Goal: Transaction & Acquisition: Purchase product/service

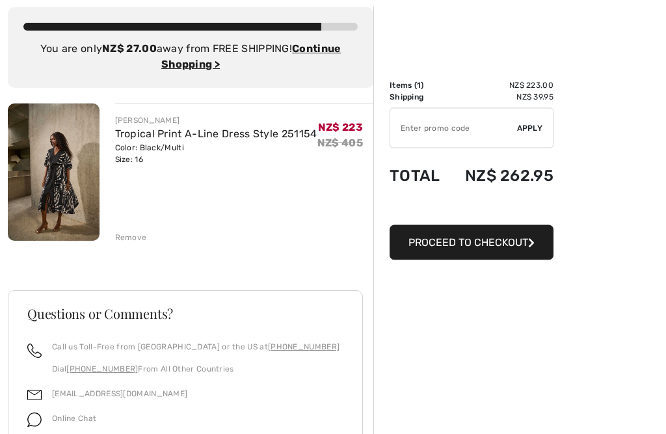
scroll to position [72, 0]
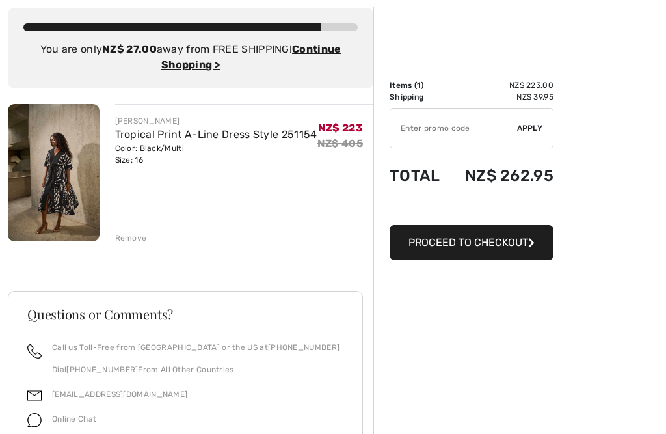
click at [66, 180] on img at bounding box center [54, 172] width 92 height 137
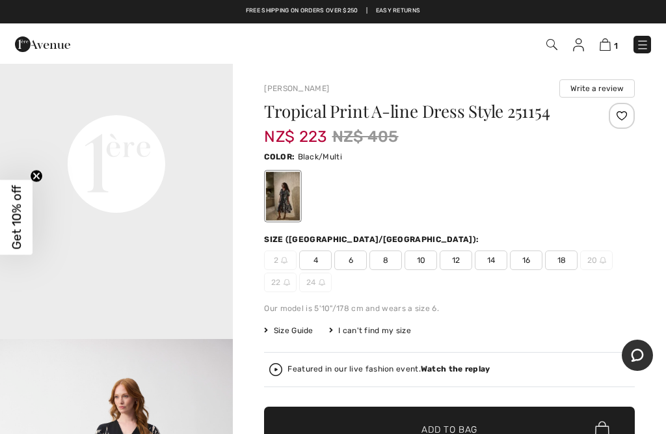
scroll to position [772, 0]
click at [295, 334] on span "Size Guide" at bounding box center [288, 331] width 49 height 12
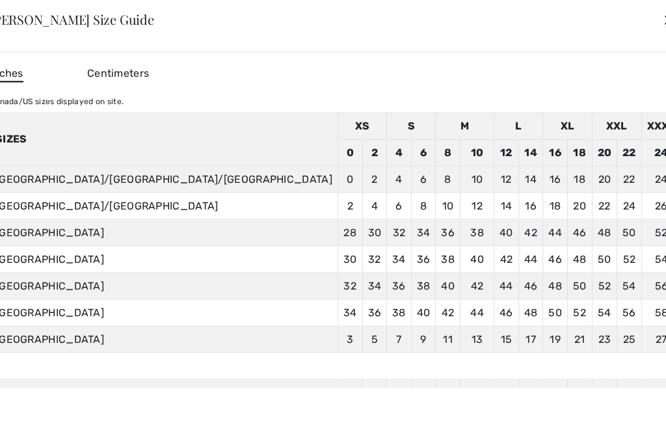
click at [663, 23] on div "✕" at bounding box center [670, 19] width 14 height 27
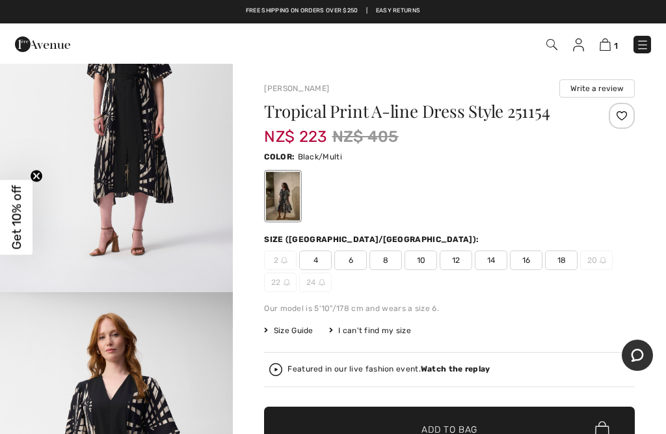
scroll to position [1171, 0]
click at [460, 370] on strong "Watch the replay" at bounding box center [456, 368] width 70 height 9
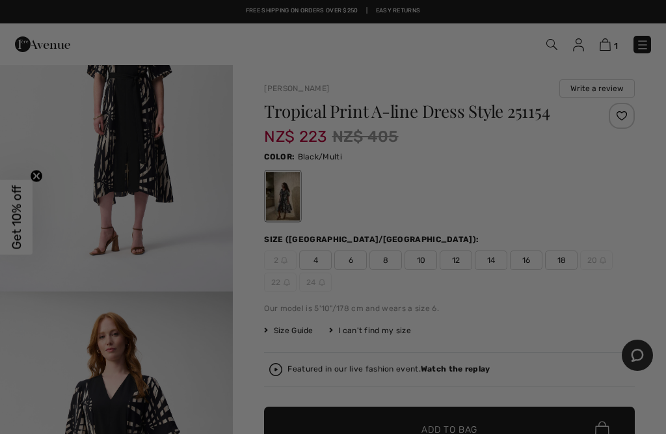
scroll to position [0, 0]
checkbox input "true"
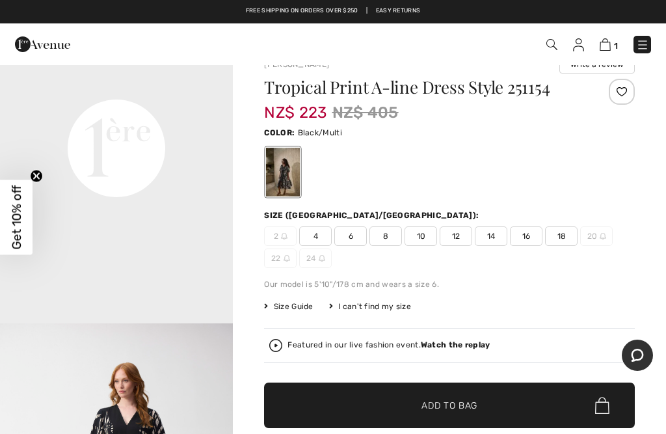
scroll to position [764, 0]
click at [291, 312] on span "Size Guide" at bounding box center [288, 307] width 49 height 12
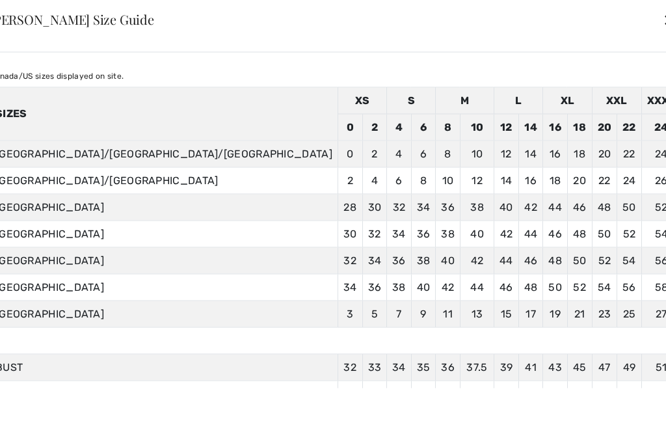
scroll to position [27, 0]
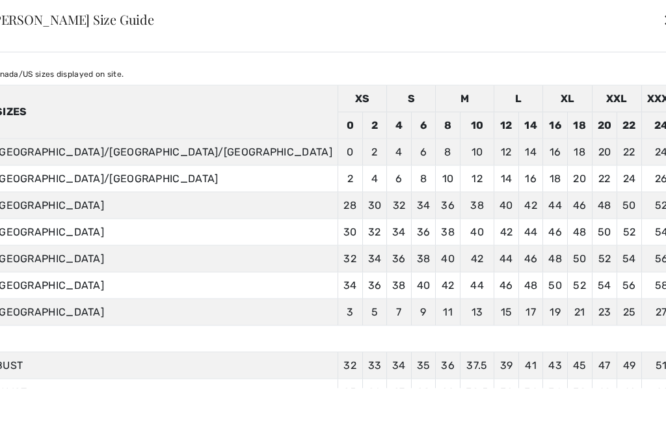
click at [663, 19] on div "✕" at bounding box center [670, 19] width 14 height 27
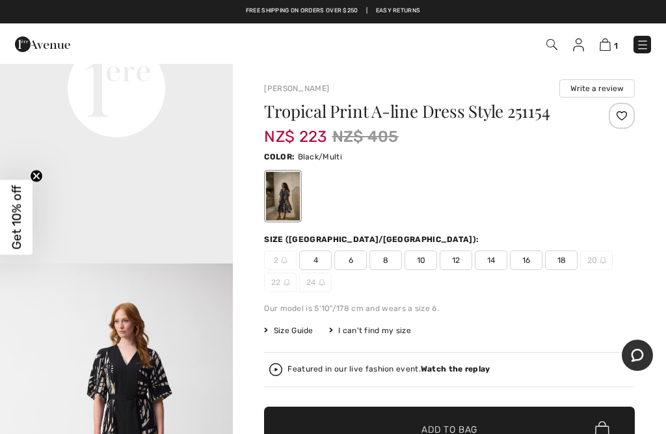
scroll to position [849, 0]
click at [610, 48] on img at bounding box center [605, 44] width 11 height 12
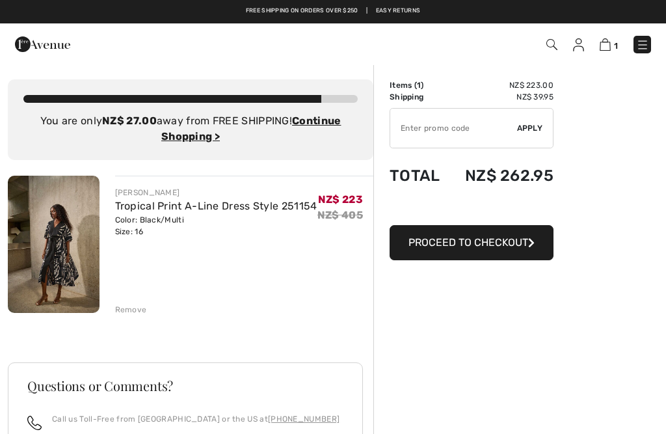
click at [135, 312] on div "Remove" at bounding box center [131, 310] width 32 height 12
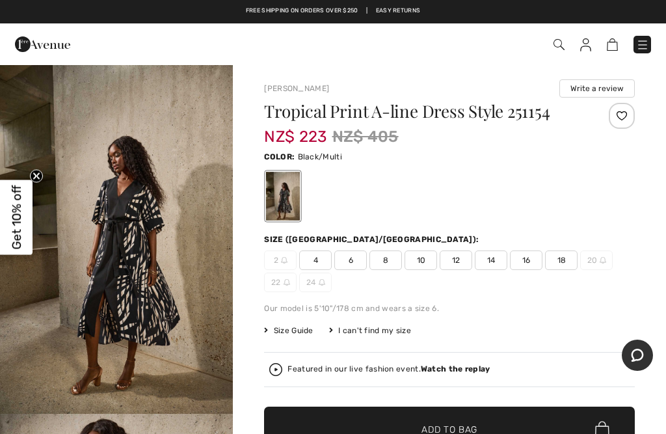
click at [491, 260] on span "14" at bounding box center [491, 260] width 33 height 20
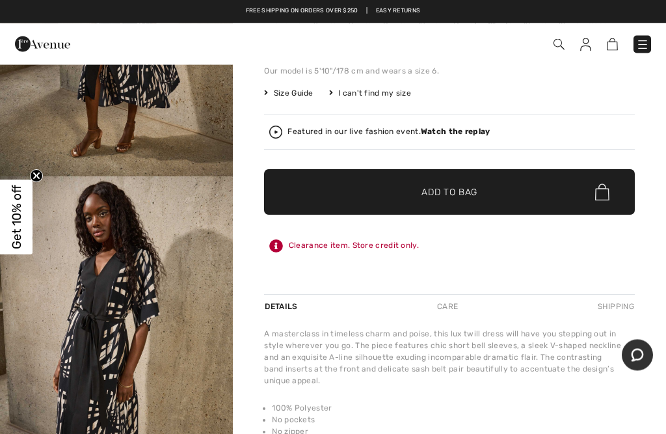
scroll to position [237, 0]
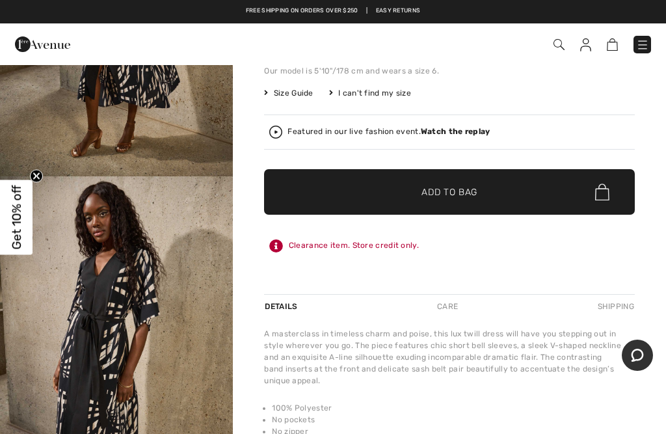
click at [455, 193] on span "Add to Bag" at bounding box center [450, 192] width 56 height 14
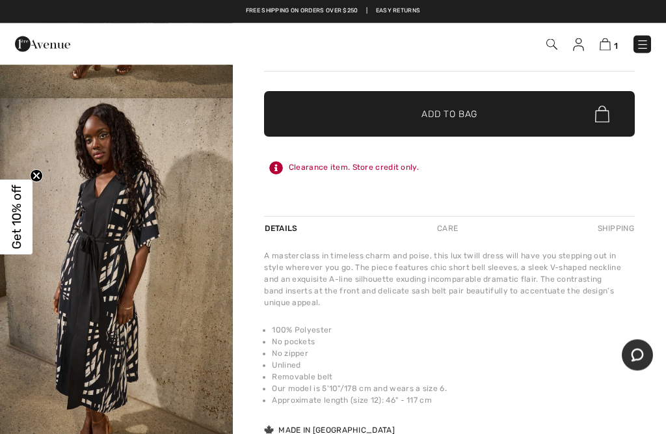
scroll to position [314, 0]
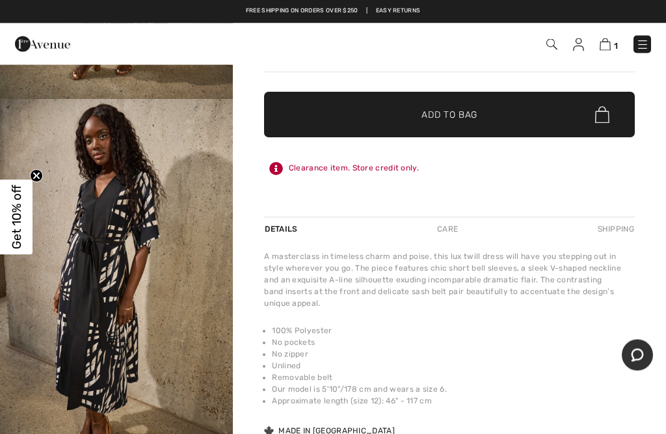
click at [453, 235] on div "Care" at bounding box center [447, 229] width 43 height 23
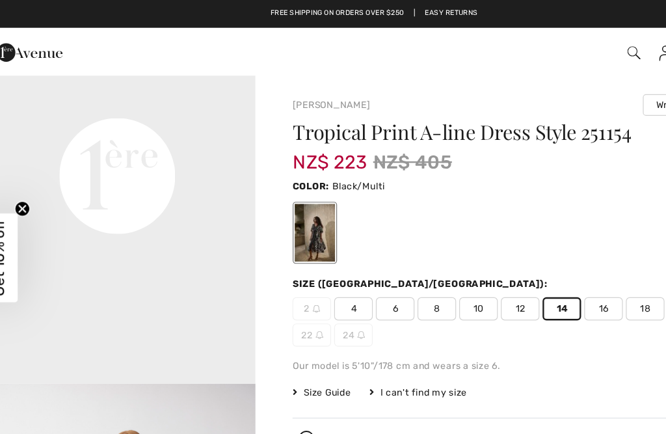
scroll to position [783, 0]
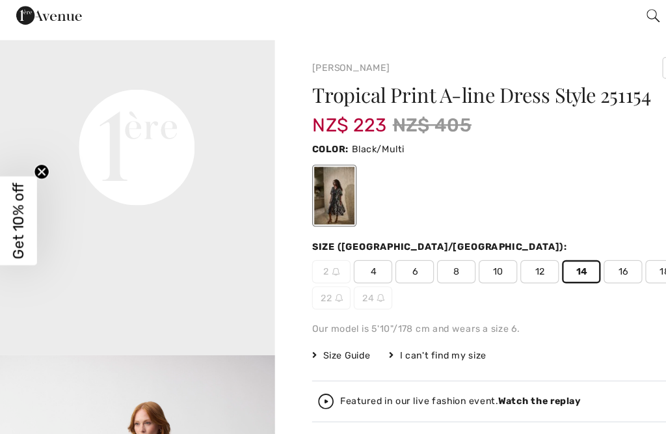
click at [464, 363] on div "Featured in our live fashion event. Watch the replay" at bounding box center [449, 369] width 360 height 13
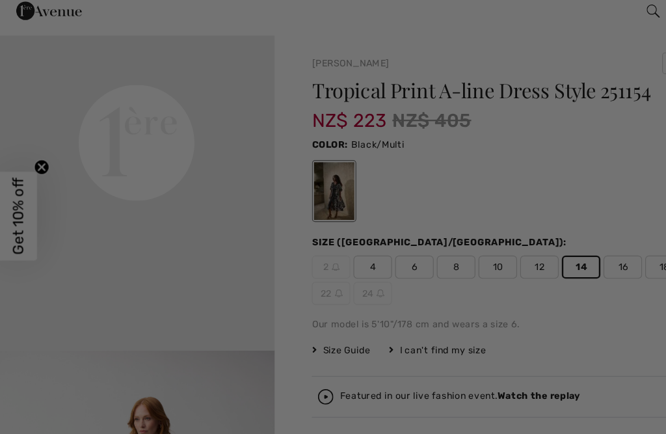
scroll to position [0, 0]
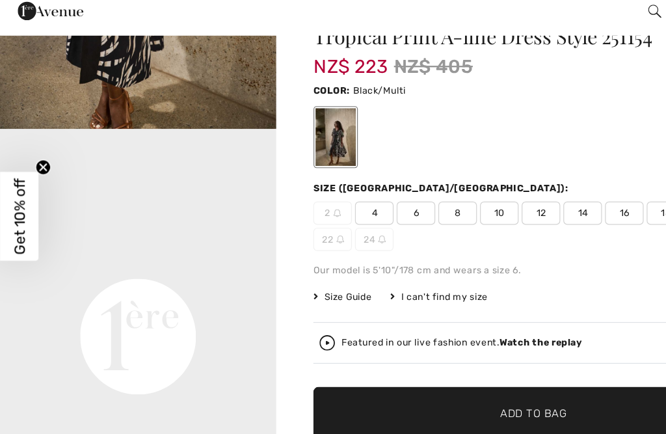
scroll to position [61, 0]
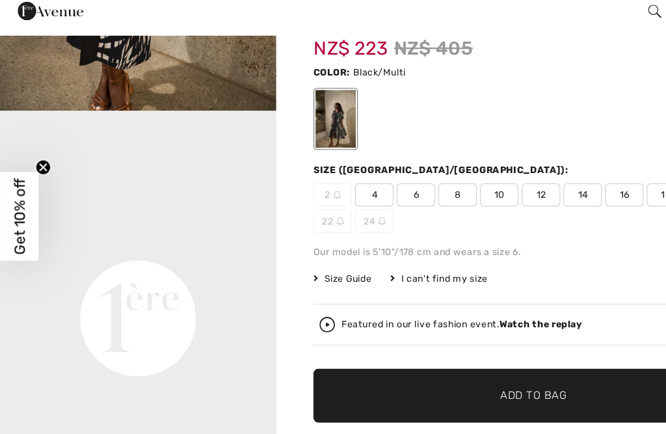
click at [455, 303] on strong "Watch the replay" at bounding box center [456, 307] width 70 height 9
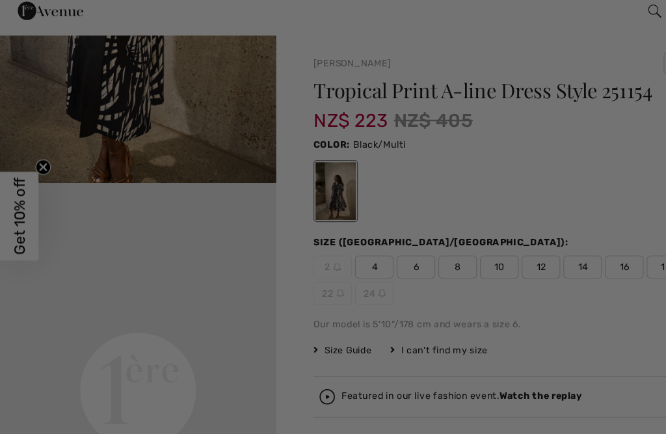
scroll to position [0, 0]
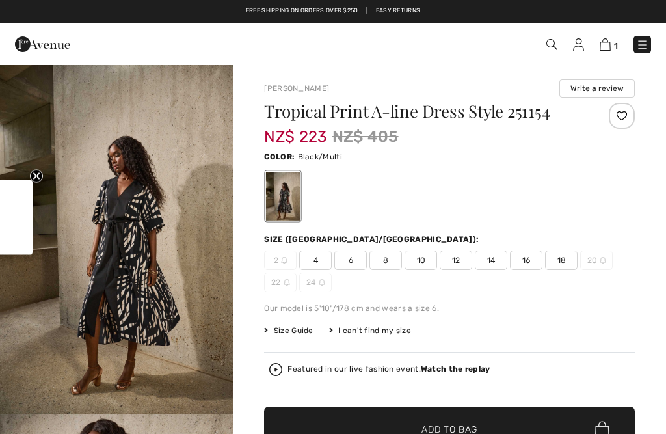
checkbox input "true"
click at [610, 42] on img at bounding box center [605, 44] width 11 height 12
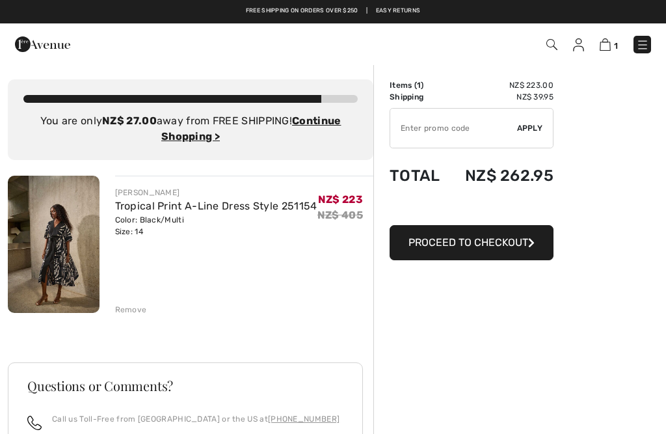
click at [137, 319] on div "[PERSON_NAME] Tropical Print A-Line Dress Style 251154 Color: Black/Multi Size:…" at bounding box center [191, 430] width 366 height 508
click at [131, 314] on div "Remove" at bounding box center [131, 310] width 32 height 12
